Goal: Navigation & Orientation: Find specific page/section

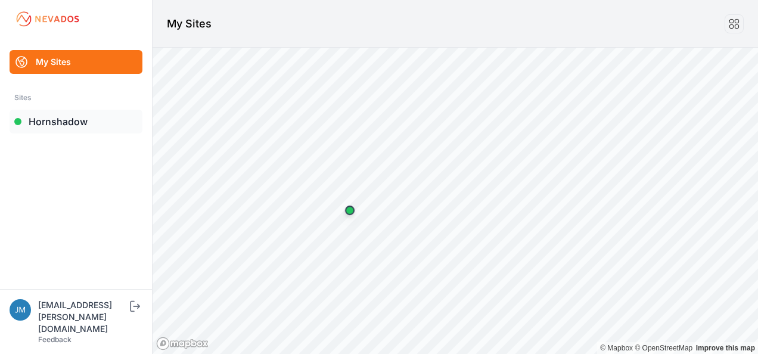
click at [73, 122] on link "Hornshadow" at bounding box center [76, 122] width 133 height 24
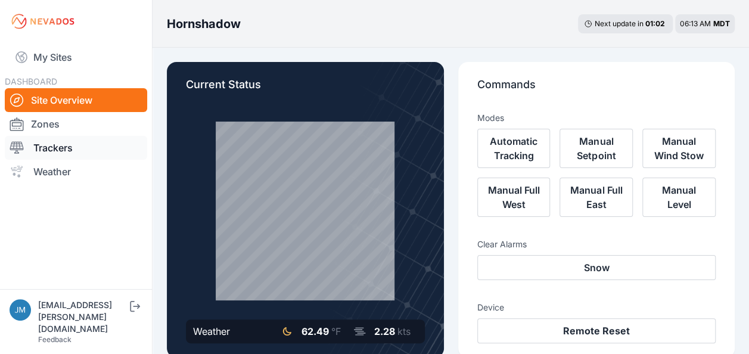
click at [50, 145] on link "Trackers" at bounding box center [76, 148] width 142 height 24
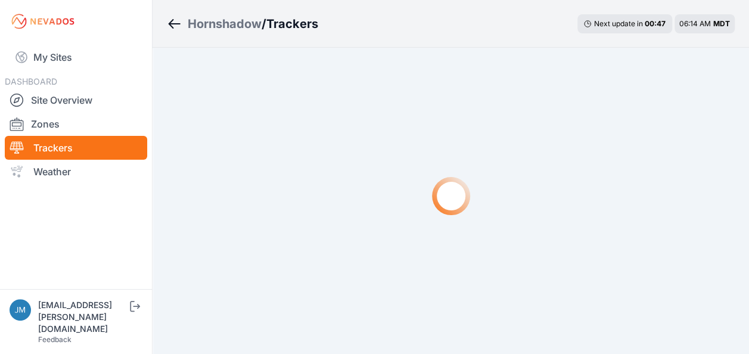
click at [48, 148] on link "Trackers" at bounding box center [76, 148] width 142 height 24
click at [69, 102] on link "Site Overview" at bounding box center [76, 100] width 142 height 24
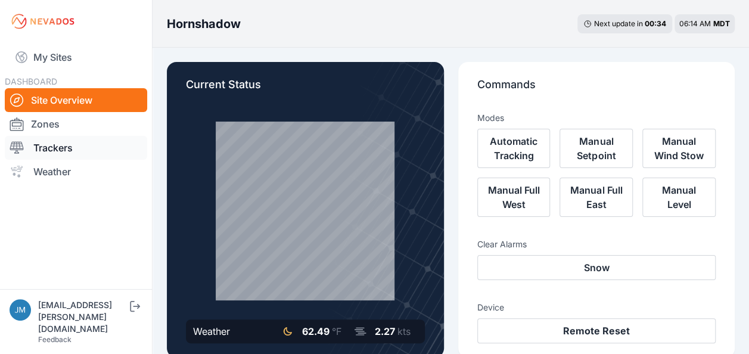
click at [52, 145] on link "Trackers" at bounding box center [76, 148] width 142 height 24
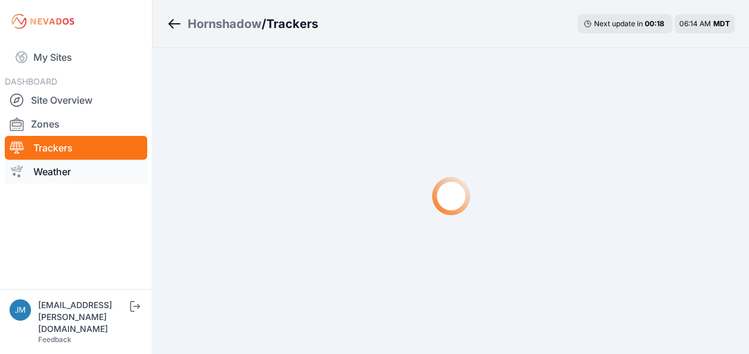
click at [51, 172] on link "Weather" at bounding box center [76, 172] width 142 height 24
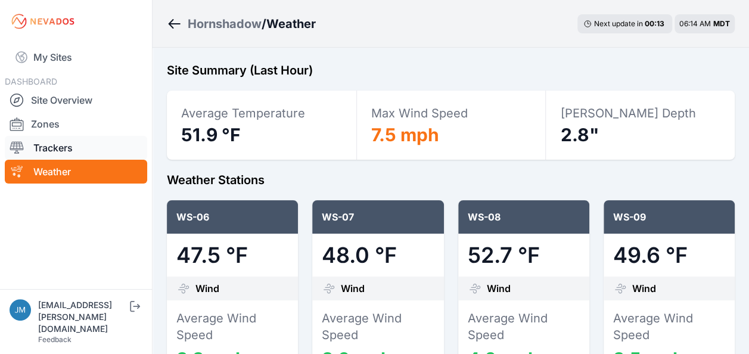
click at [53, 148] on link "Trackers" at bounding box center [76, 148] width 142 height 24
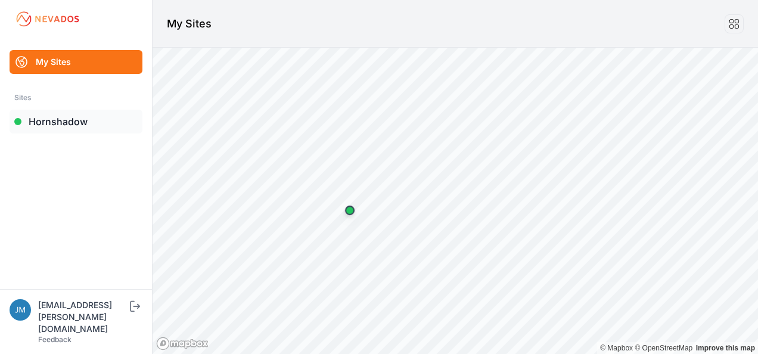
click at [67, 119] on link "Hornshadow" at bounding box center [76, 122] width 133 height 24
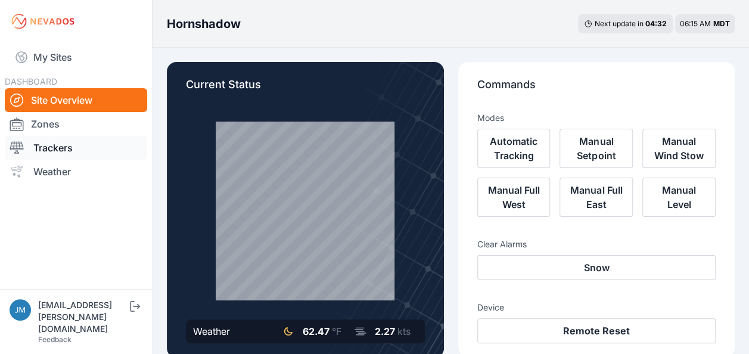
click at [58, 147] on link "Trackers" at bounding box center [76, 148] width 142 height 24
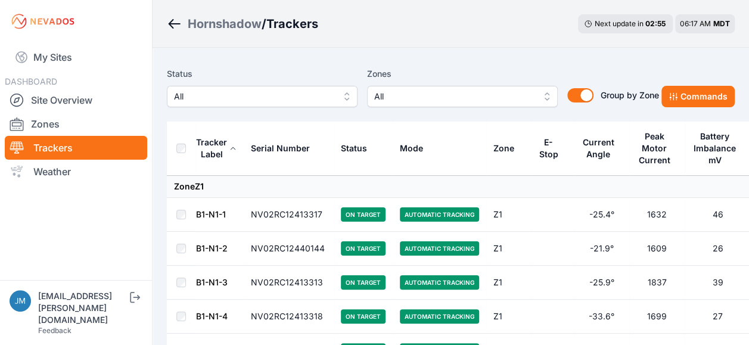
click at [348, 97] on button "All" at bounding box center [262, 96] width 191 height 21
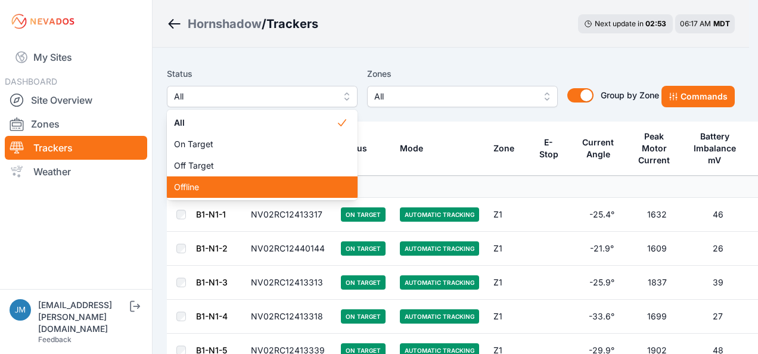
click at [188, 187] on span "Offline" at bounding box center [255, 187] width 162 height 12
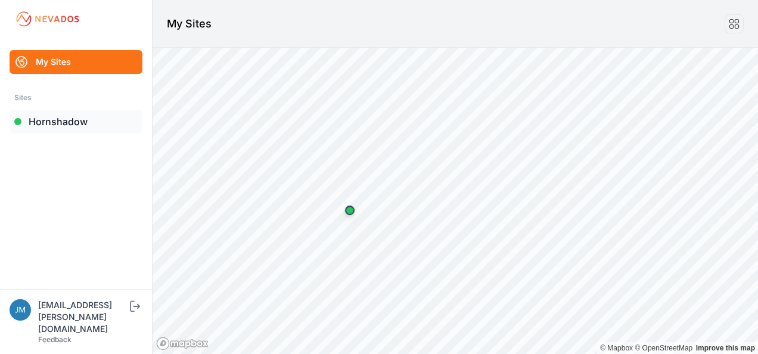
click at [73, 122] on link "Hornshadow" at bounding box center [76, 122] width 133 height 24
click at [69, 120] on link "Hornshadow" at bounding box center [76, 122] width 133 height 24
click at [64, 120] on link "Hornshadow" at bounding box center [76, 122] width 133 height 24
